Goal: Navigation & Orientation: Find specific page/section

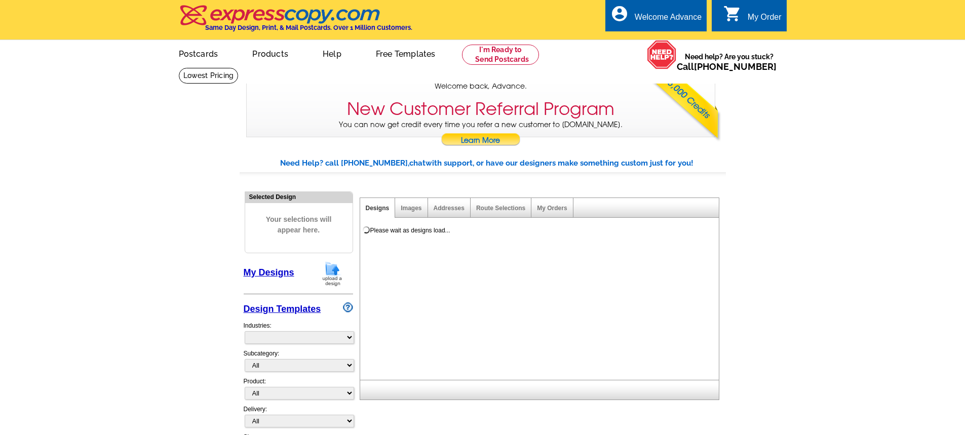
select select "785"
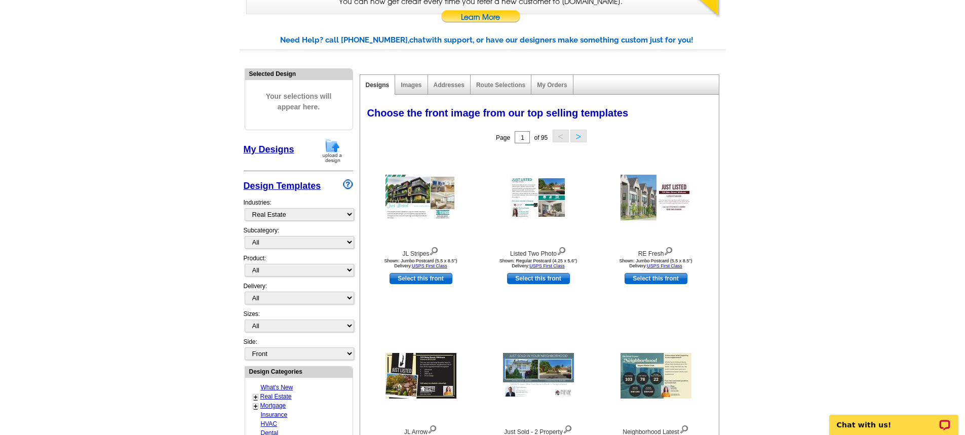
scroll to position [101, 0]
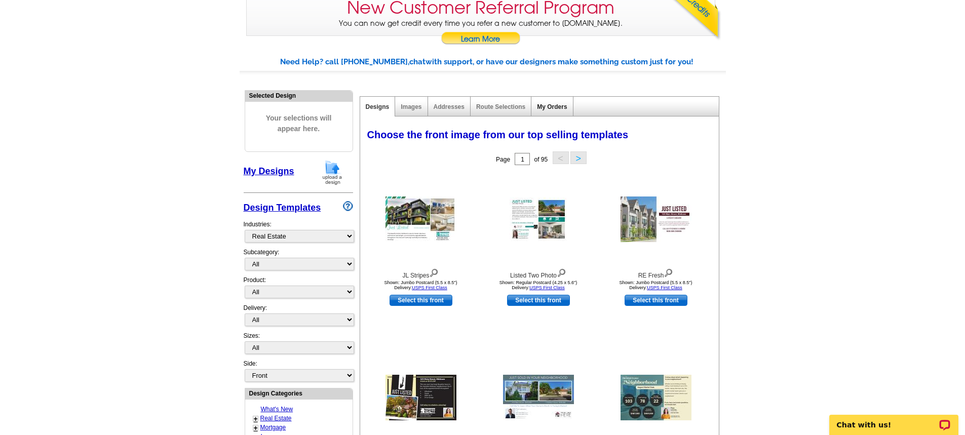
click at [557, 108] on link "My Orders" at bounding box center [552, 106] width 30 height 7
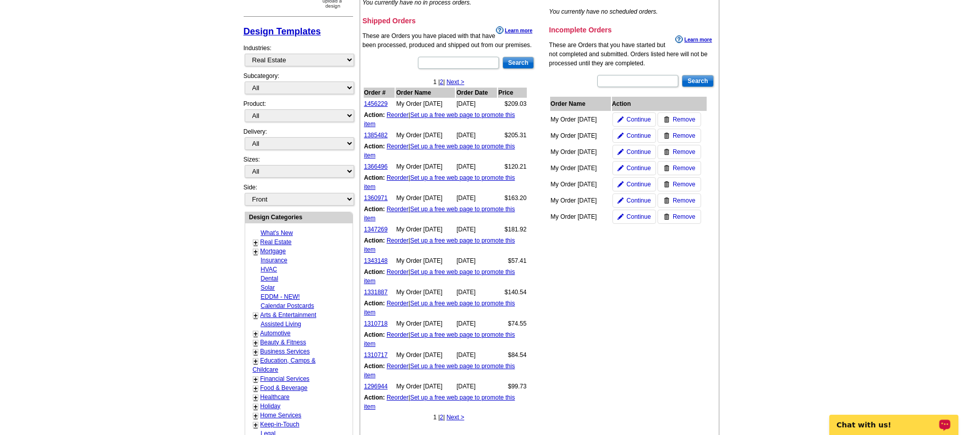
scroll to position [304, 0]
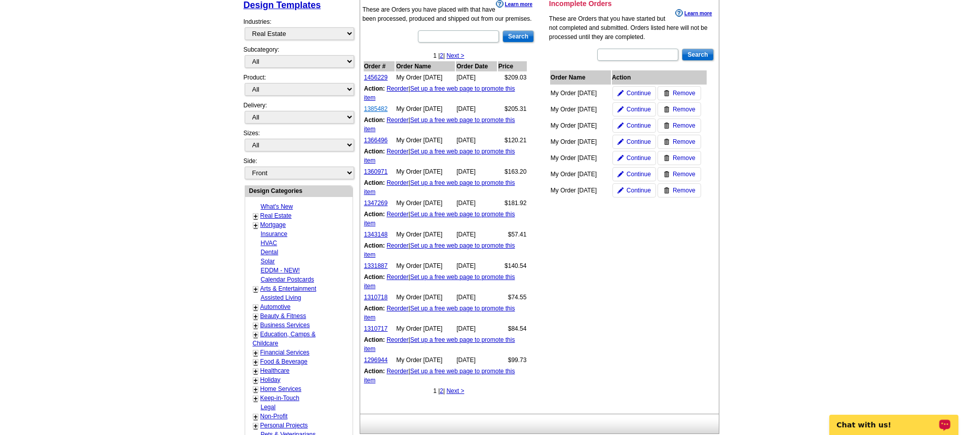
click at [371, 110] on link "1385482" at bounding box center [376, 108] width 24 height 7
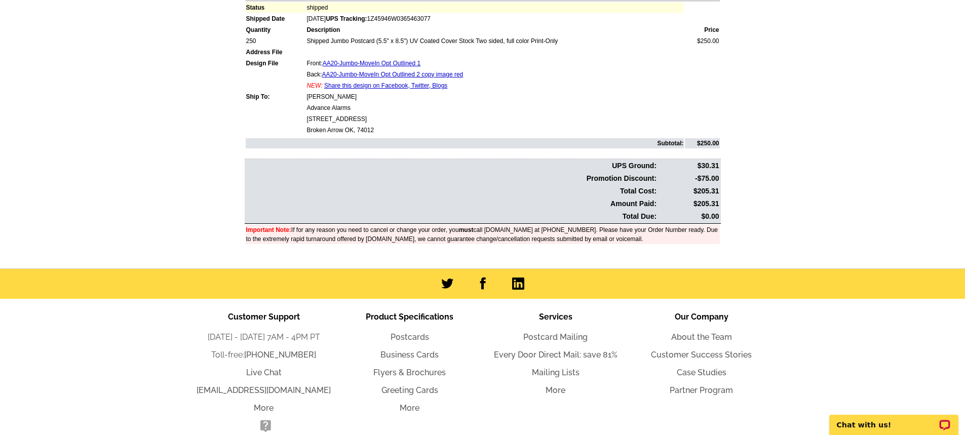
scroll to position [168, 0]
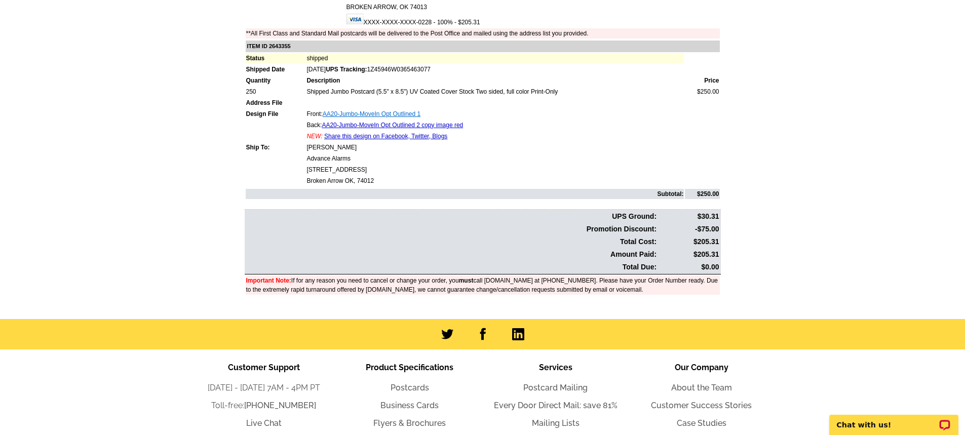
click at [403, 114] on link "AA20-Jumbo-MoveIn Opt Outlined 1" at bounding box center [372, 113] width 98 height 7
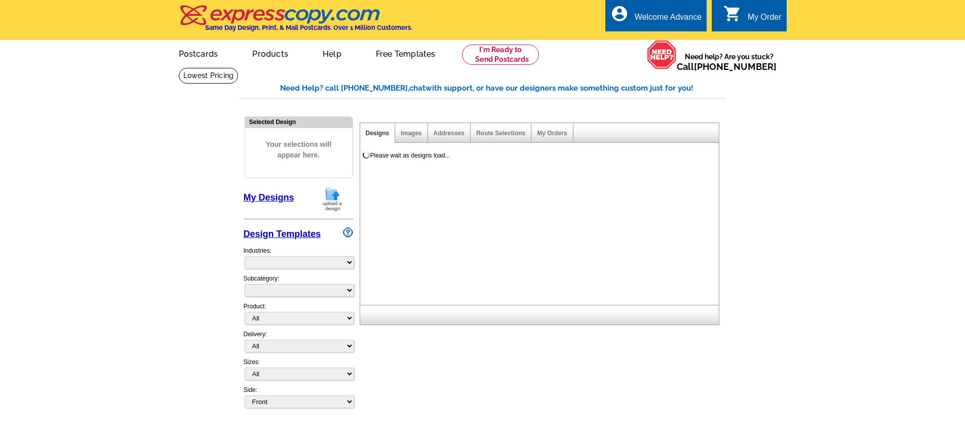
select select
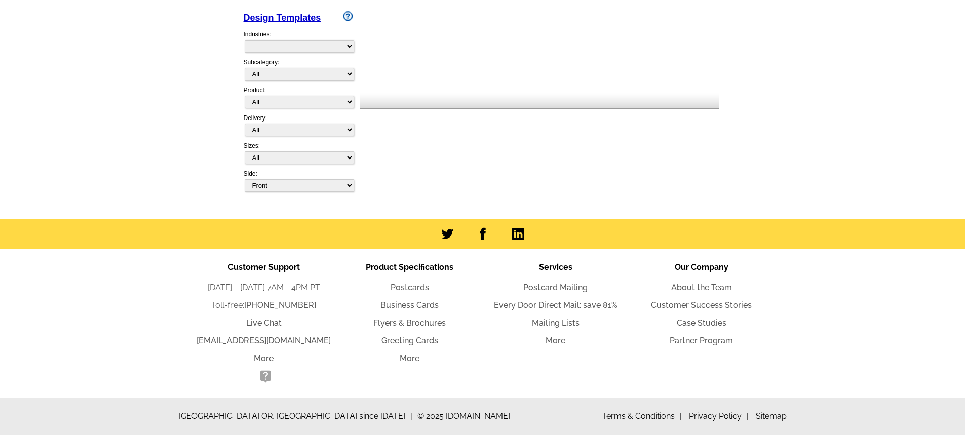
select select "785"
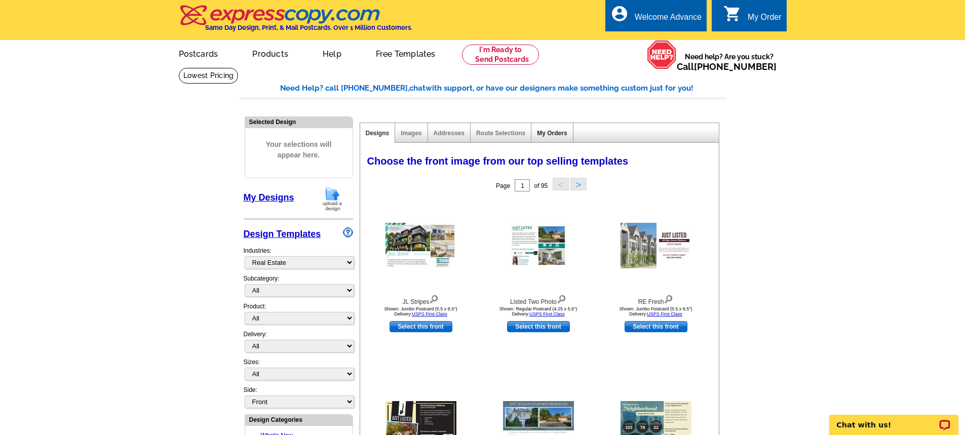
click at [543, 133] on link "My Orders" at bounding box center [552, 133] width 30 height 7
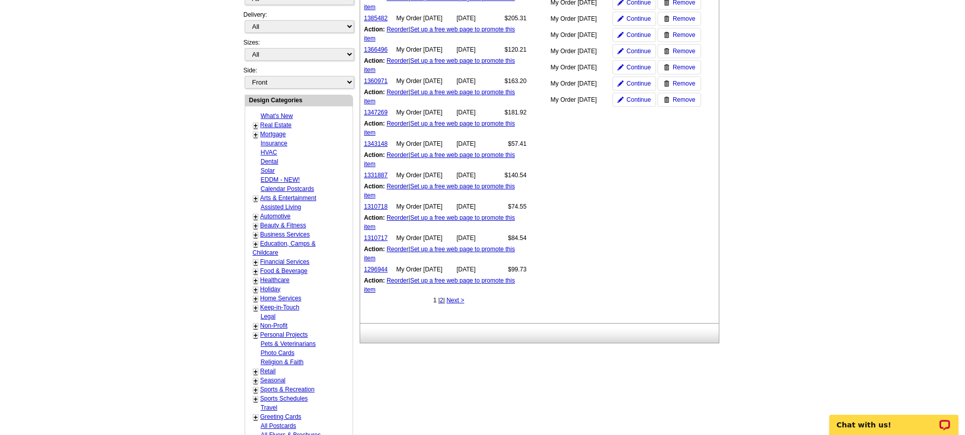
scroll to position [304, 0]
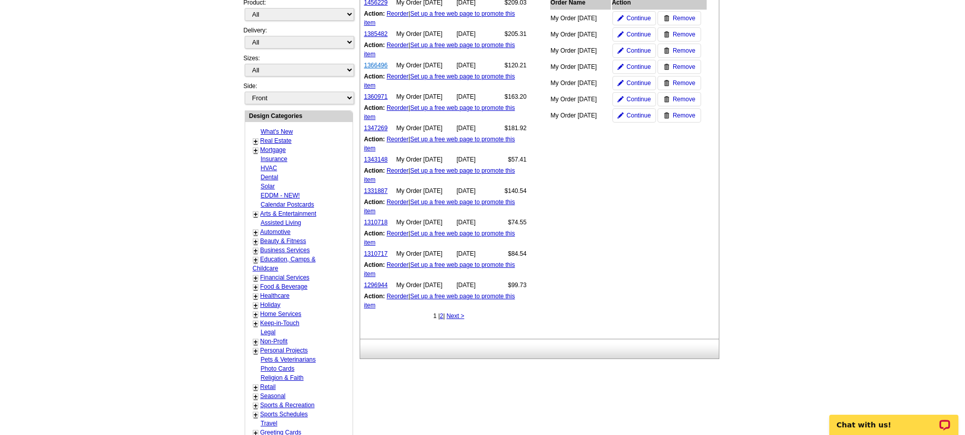
click at [374, 68] on link "1366496" at bounding box center [376, 65] width 24 height 7
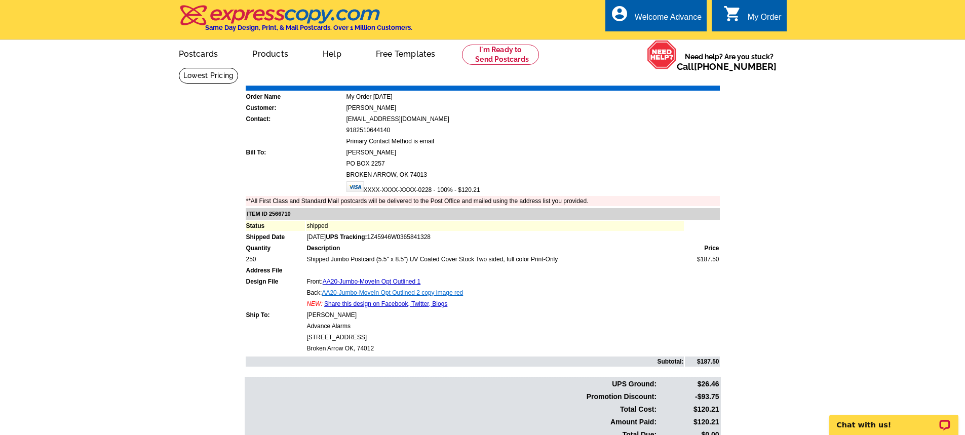
click at [402, 290] on link "AA20-Jumbo-MoveIn Opt Outlined 2 copy image red" at bounding box center [392, 292] width 141 height 7
click at [375, 305] on link "Share this design on Facebook, Twitter, Blogs" at bounding box center [385, 303] width 123 height 7
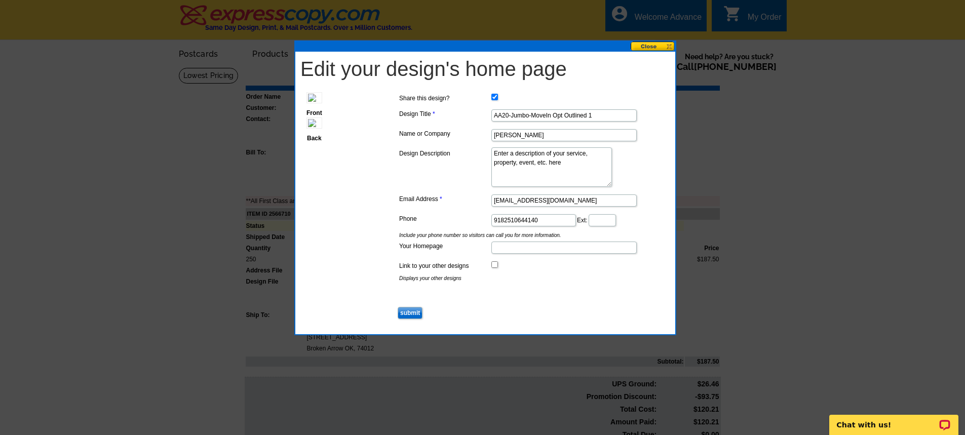
click at [652, 46] on button at bounding box center [652, 47] width 45 height 10
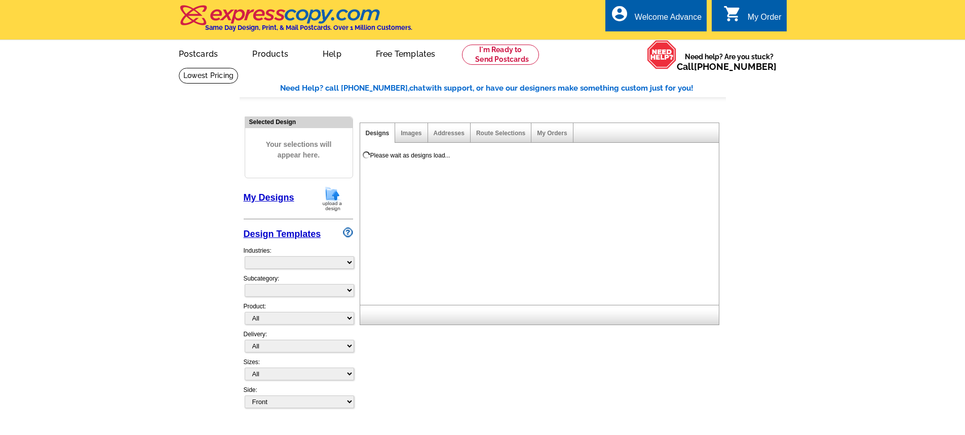
select select
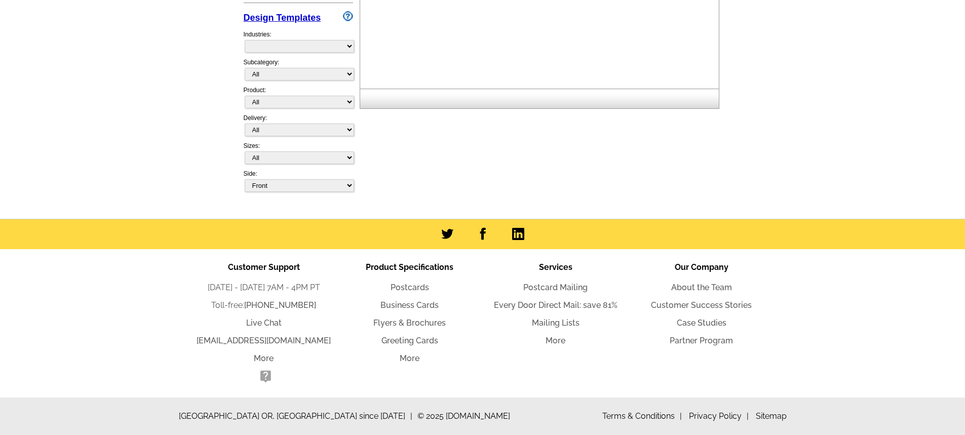
select select "785"
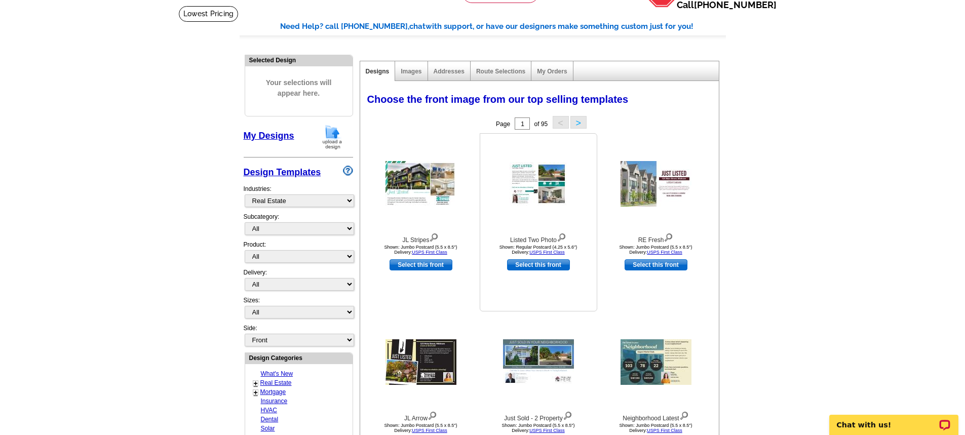
scroll to position [52, 0]
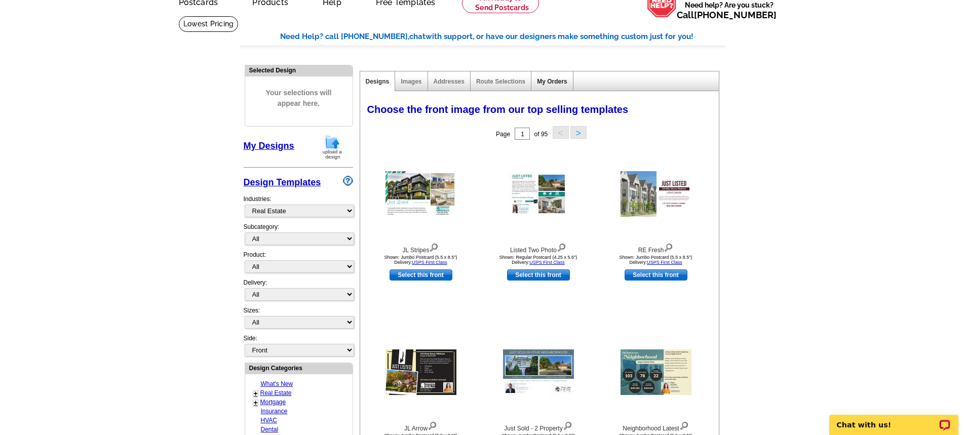
click at [555, 83] on link "My Orders" at bounding box center [552, 81] width 30 height 7
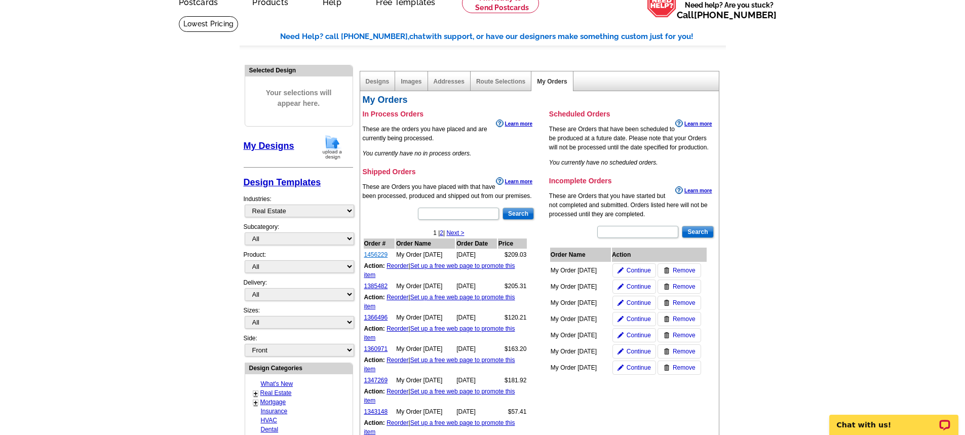
click at [371, 255] on link "1456229" at bounding box center [376, 254] width 24 height 7
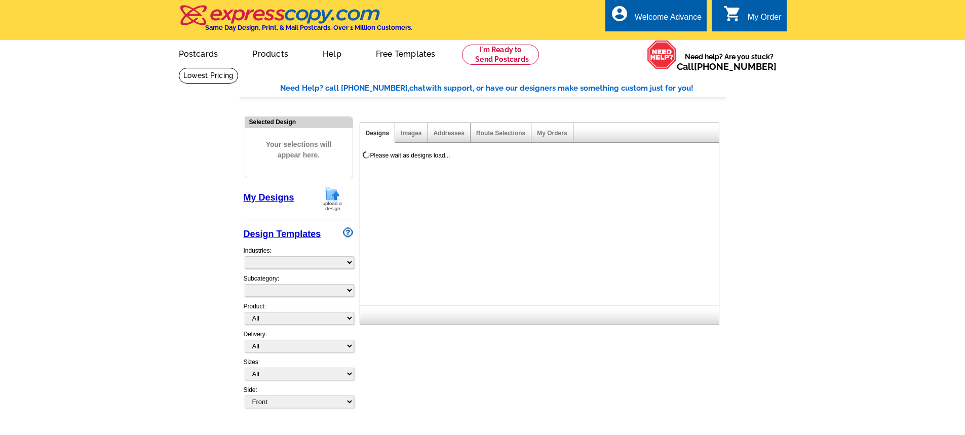
select select
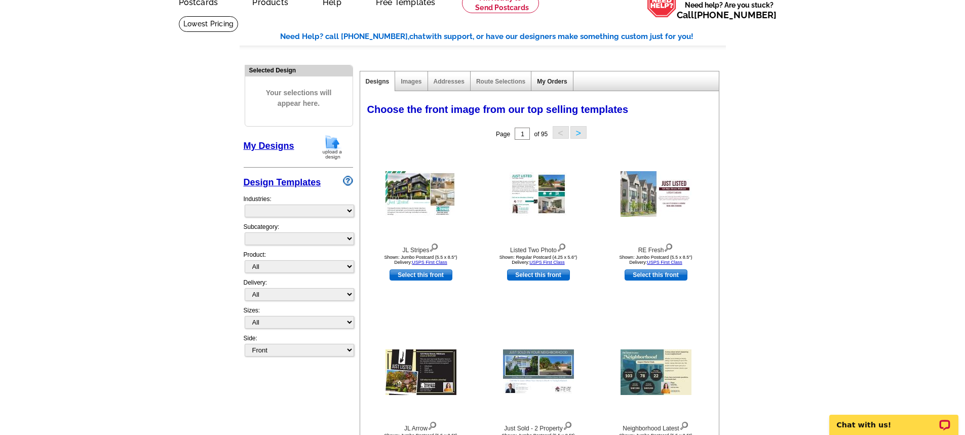
click at [562, 83] on link "My Orders" at bounding box center [552, 81] width 30 height 7
select select "785"
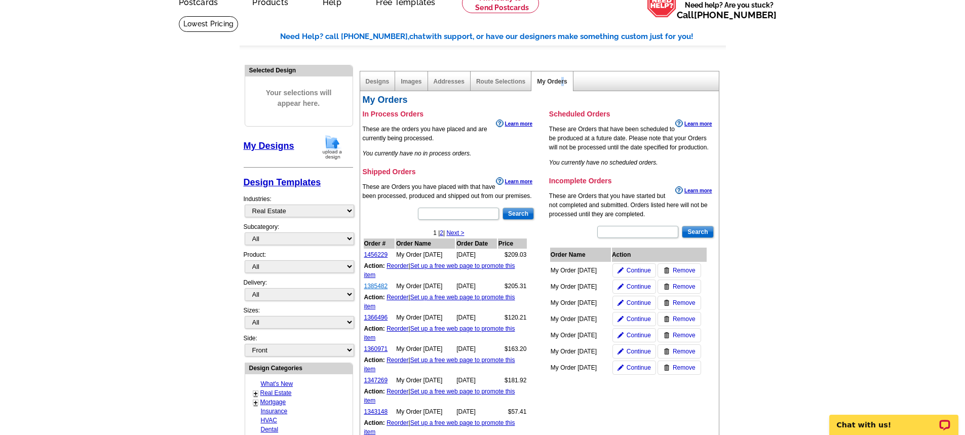
click at [378, 289] on link "1385482" at bounding box center [376, 286] width 24 height 7
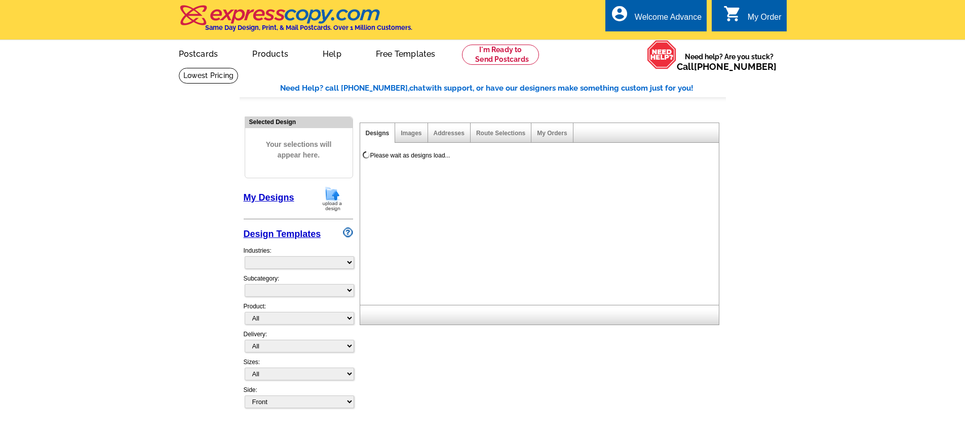
select select
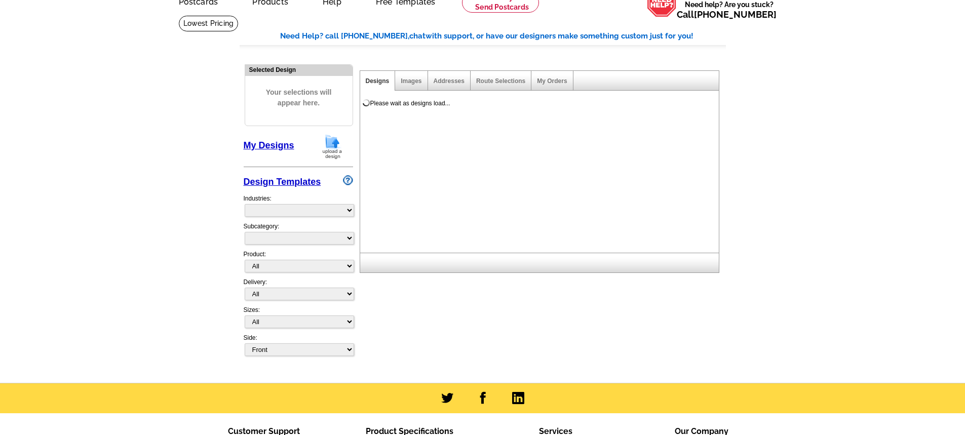
select select "785"
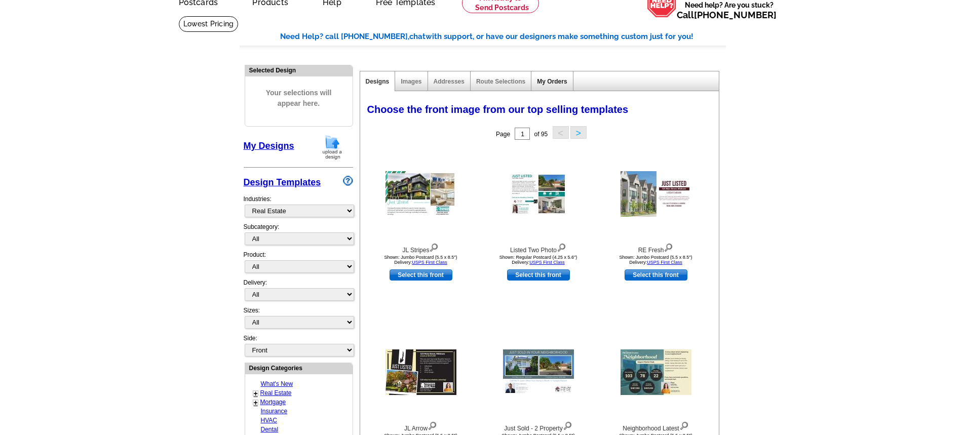
click at [551, 81] on link "My Orders" at bounding box center [552, 81] width 30 height 7
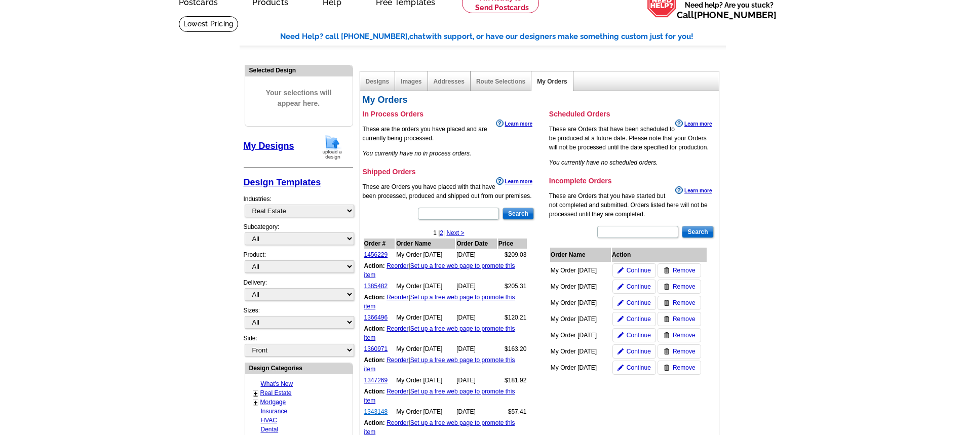
click at [381, 410] on link "1343148" at bounding box center [376, 411] width 24 height 7
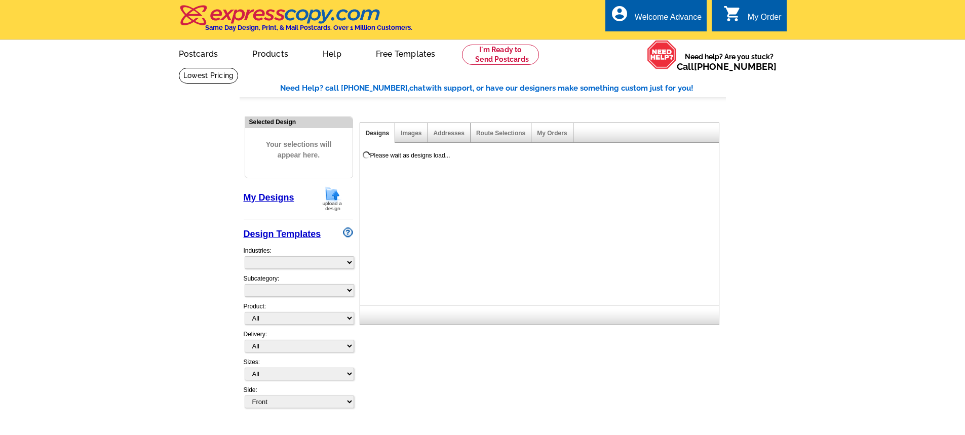
select select
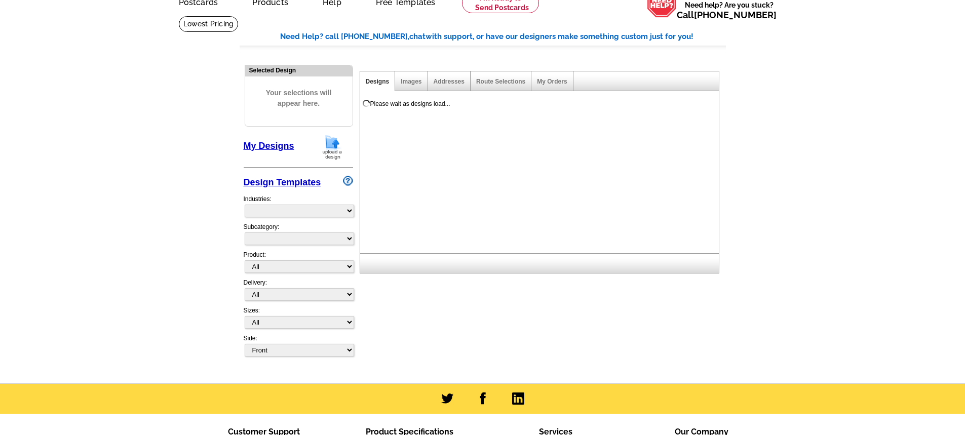
select select "785"
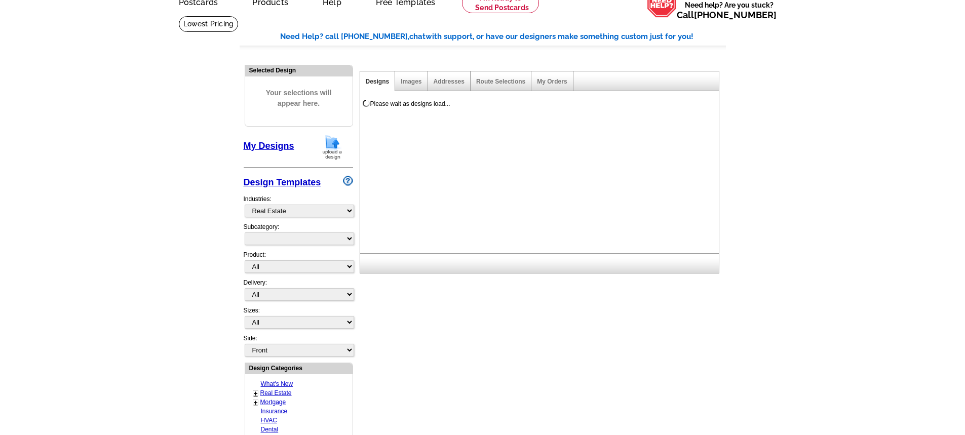
scroll to position [0, 0]
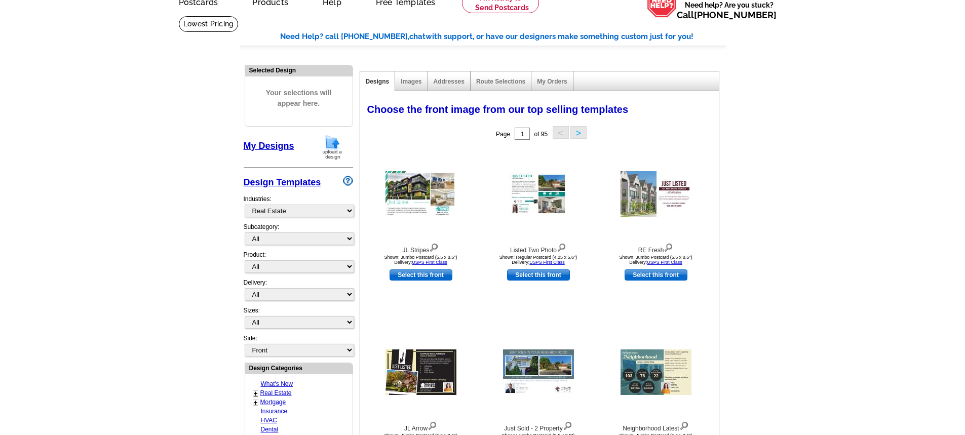
click at [552, 76] on div "My Orders" at bounding box center [552, 81] width 42 height 20
click at [545, 85] on link "My Orders" at bounding box center [552, 81] width 30 height 7
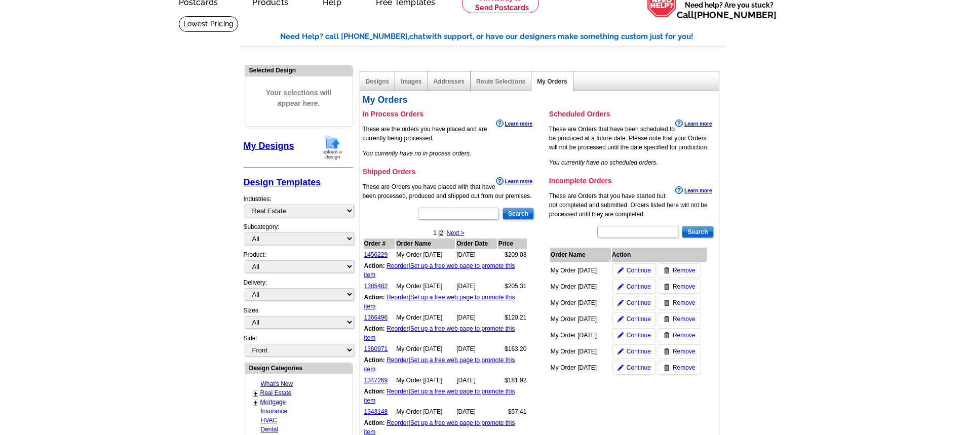
click at [768, 349] on main "Need Help? call [PHONE_NUMBER], chat with support, or have our designers make s…" at bounding box center [482, 392] width 965 height 753
click at [551, 83] on link "My Orders" at bounding box center [552, 81] width 30 height 7
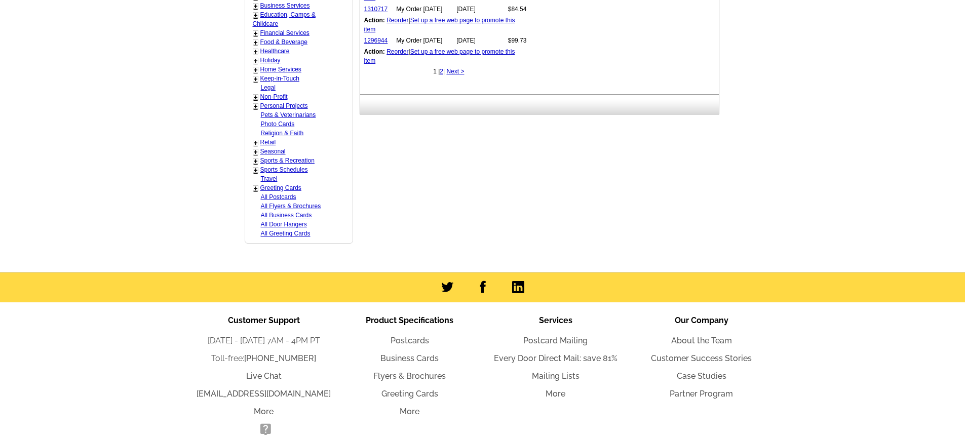
scroll to position [557, 0]
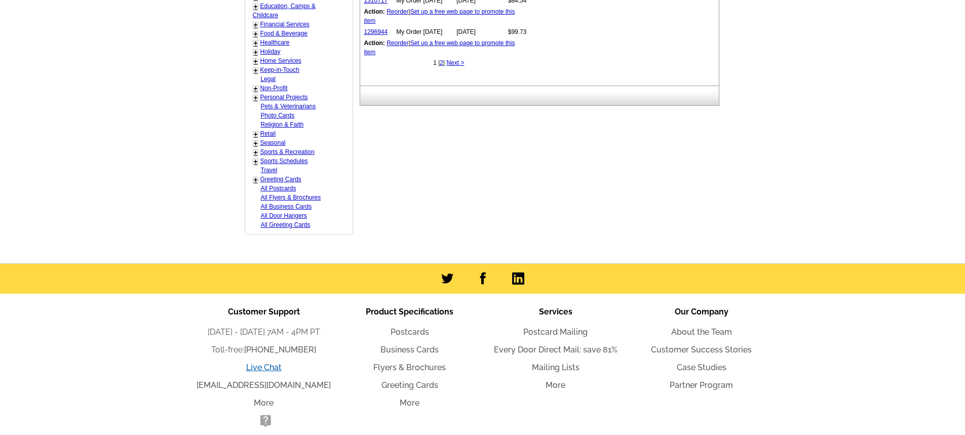
click at [258, 368] on link "Live Chat" at bounding box center [263, 368] width 35 height 10
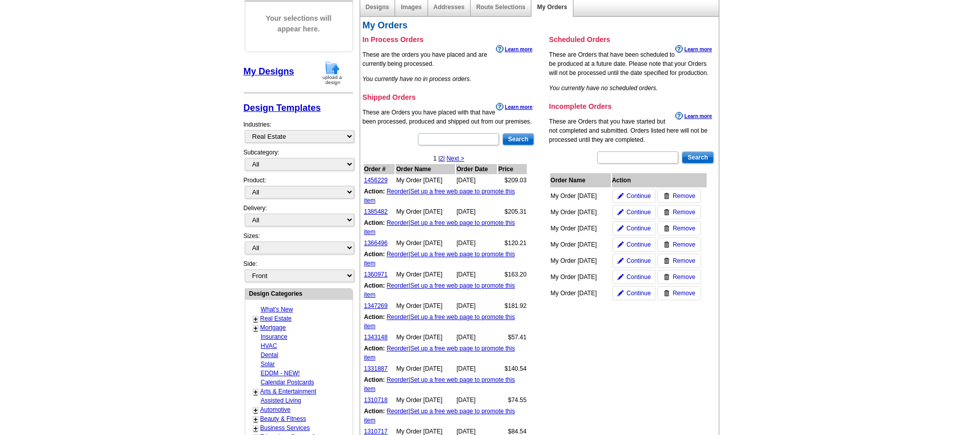
scroll to position [0, 0]
